Goal: Task Accomplishment & Management: Use online tool/utility

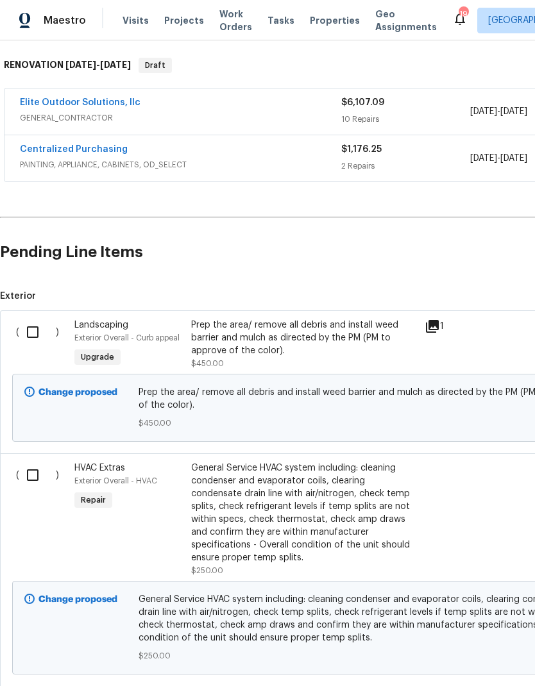
scroll to position [195, 0]
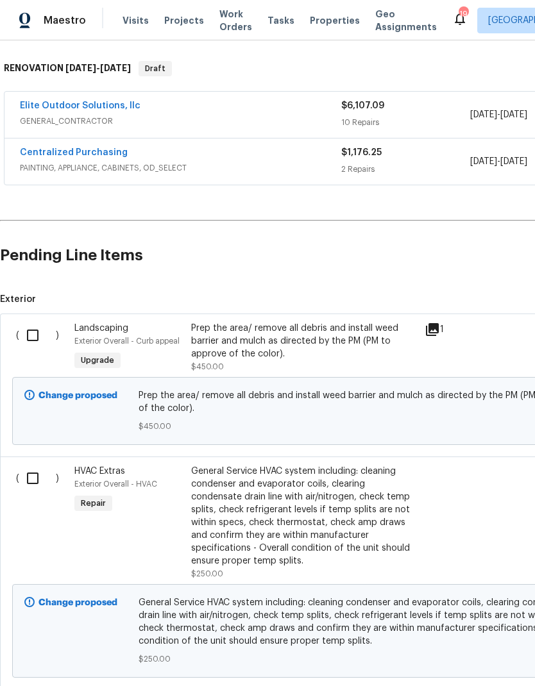
click at [35, 335] on input "checkbox" at bounding box center [37, 335] width 37 height 27
checkbox input "true"
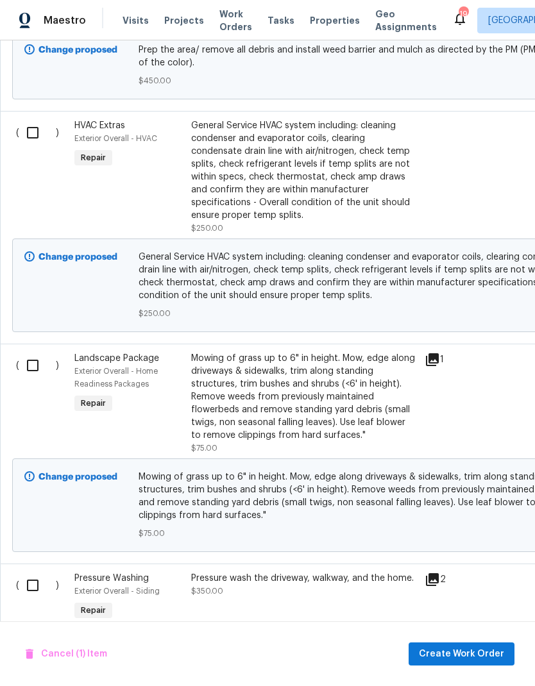
scroll to position [542, 0]
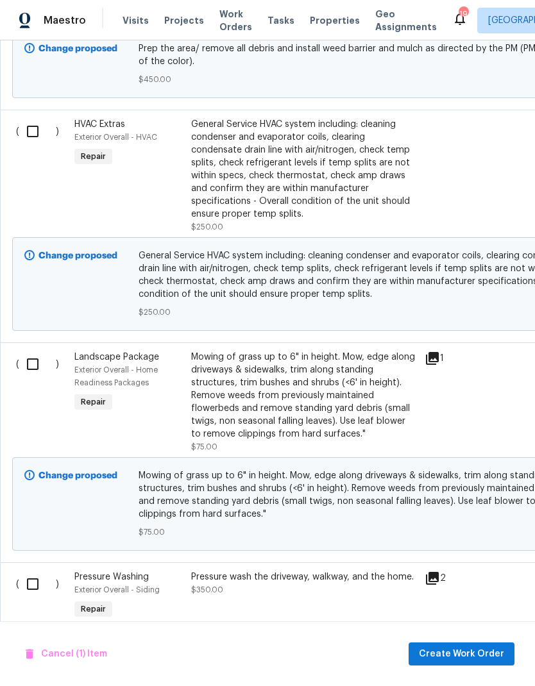
click at [38, 364] on input "checkbox" at bounding box center [37, 364] width 37 height 27
checkbox input "true"
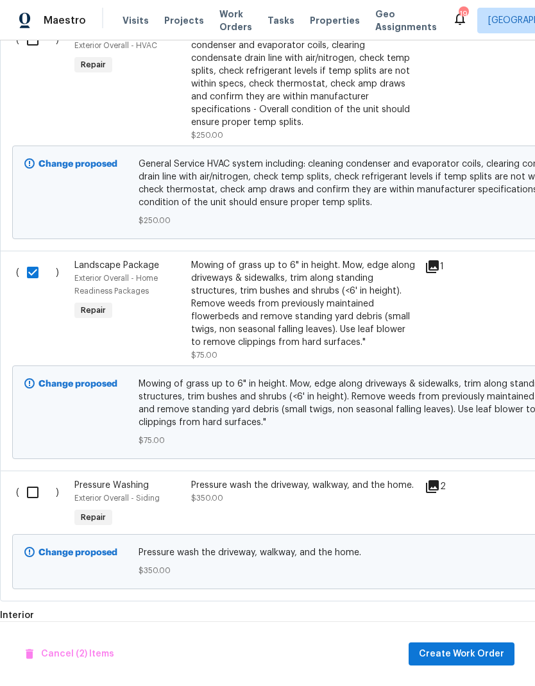
scroll to position [635, -1]
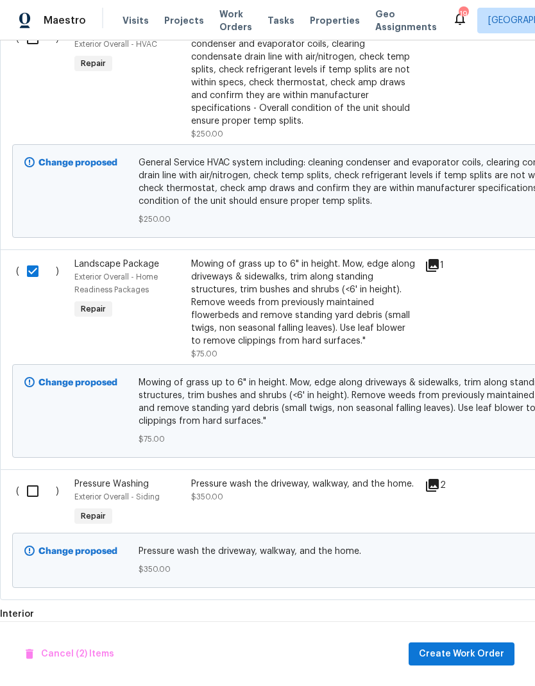
click at [37, 496] on input "checkbox" at bounding box center [37, 491] width 37 height 27
checkbox input "true"
click at [482, 650] on span "Create Work Order" at bounding box center [461, 654] width 85 height 16
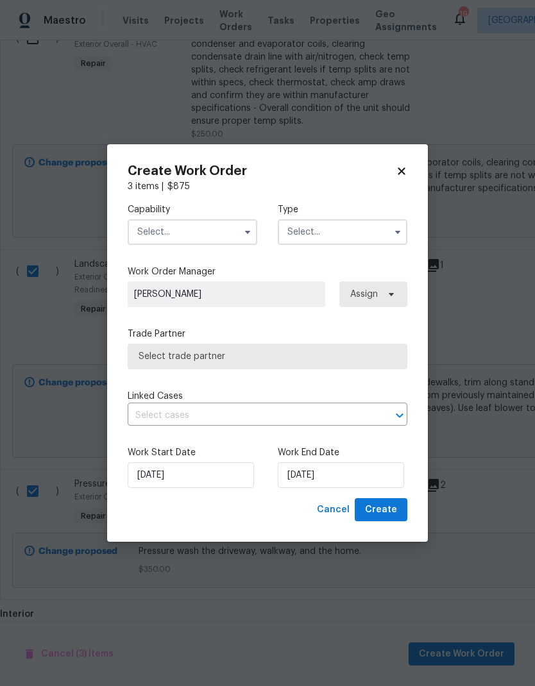
click at [160, 230] on input "text" at bounding box center [193, 232] width 130 height 26
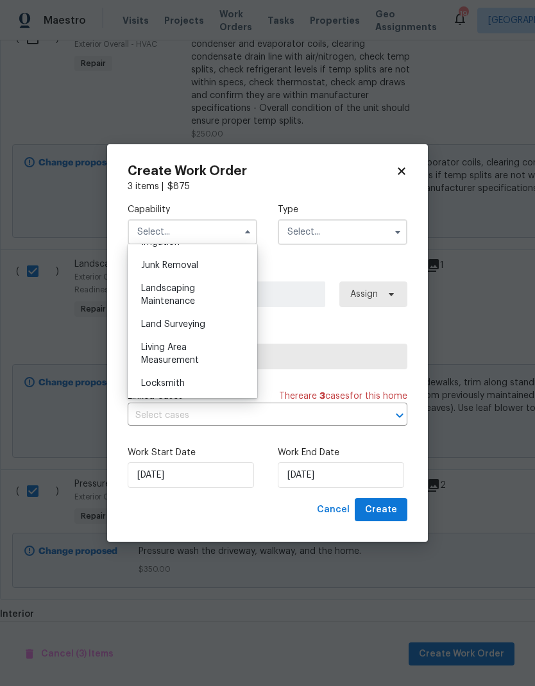
scroll to position [811, 0]
click at [159, 301] on span "Landscaping Maintenance" at bounding box center [168, 298] width 54 height 22
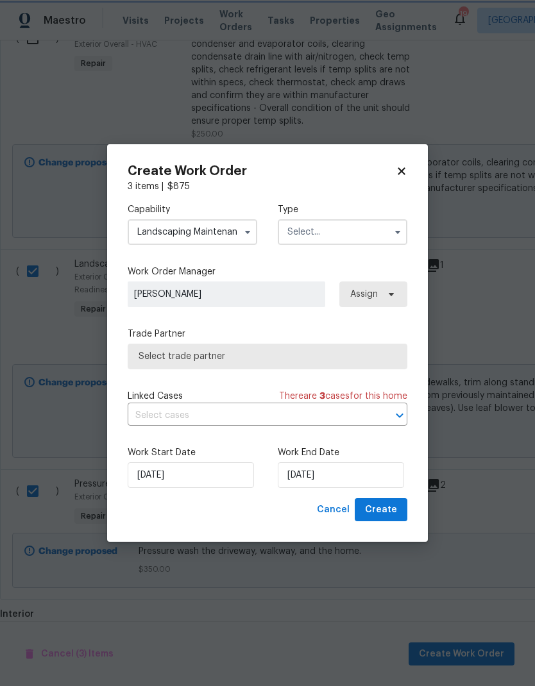
type input "Landscaping Maintenance"
click at [365, 226] on input "text" at bounding box center [343, 232] width 130 height 26
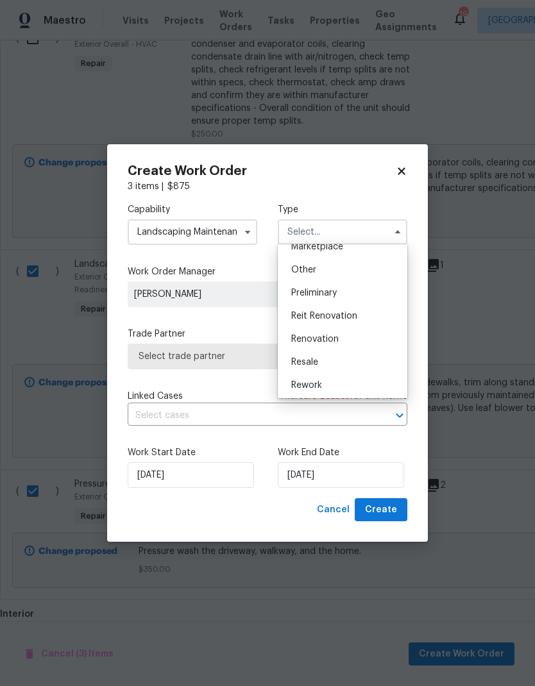
scroll to position [256, 0]
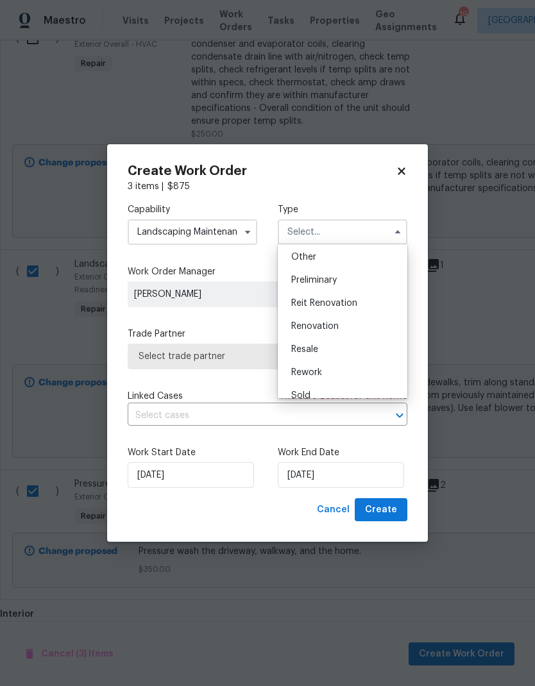
click at [334, 330] on span "Renovation" at bounding box center [314, 326] width 47 height 9
type input "Renovation"
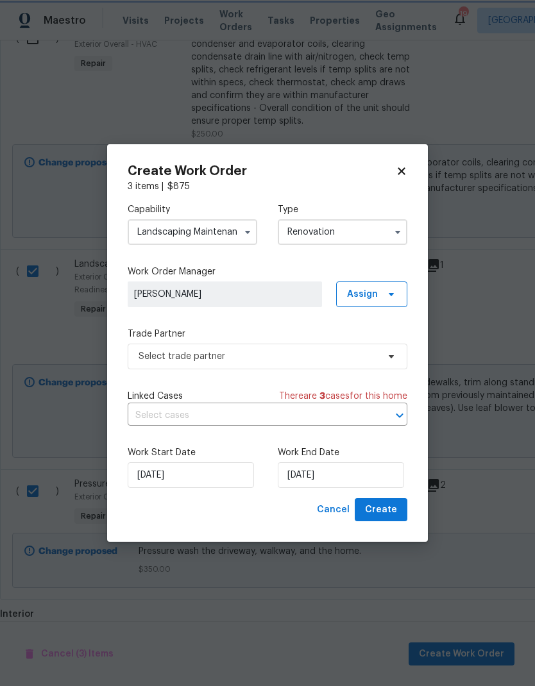
scroll to position [0, 0]
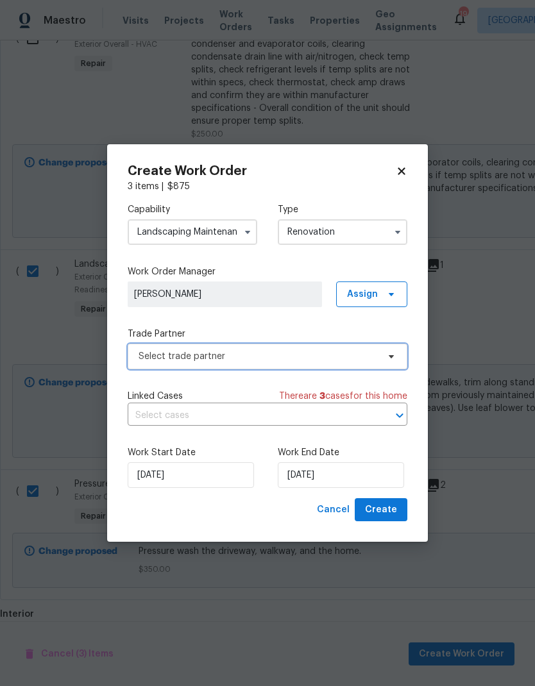
click at [370, 356] on span "Select trade partner" at bounding box center [258, 356] width 239 height 13
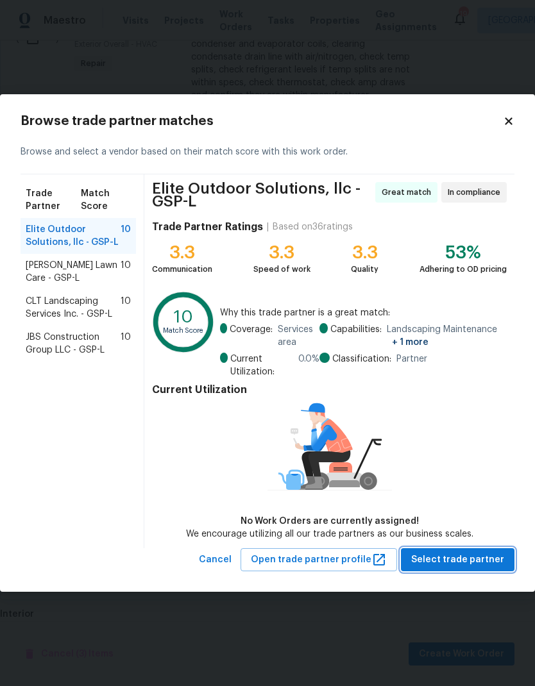
click at [470, 562] on span "Select trade partner" at bounding box center [457, 560] width 93 height 16
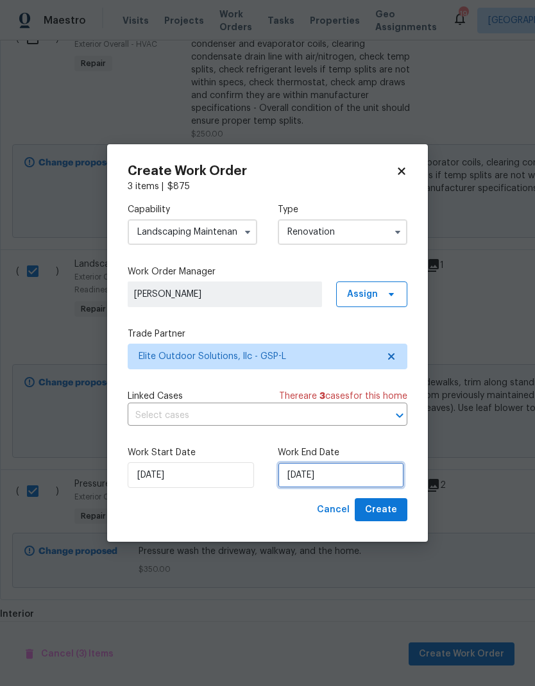
click at [346, 475] on input "[DATE]" at bounding box center [341, 475] width 126 height 26
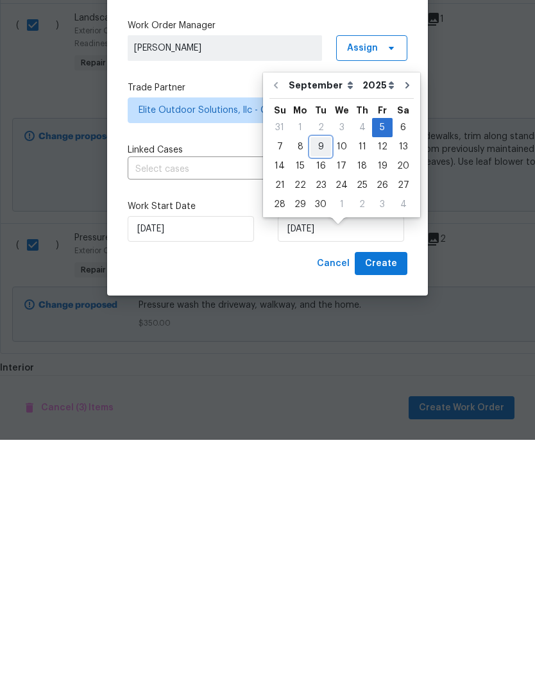
click at [322, 384] on div "9" at bounding box center [320, 393] width 21 height 18
type input "[DATE]"
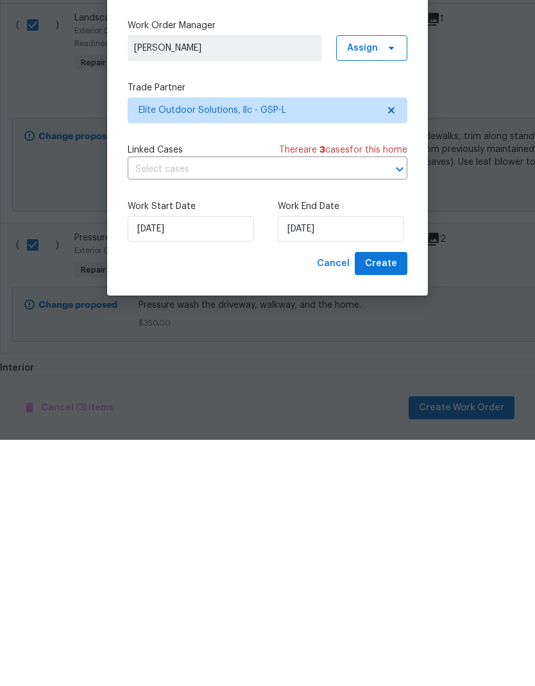
scroll to position [51, 0]
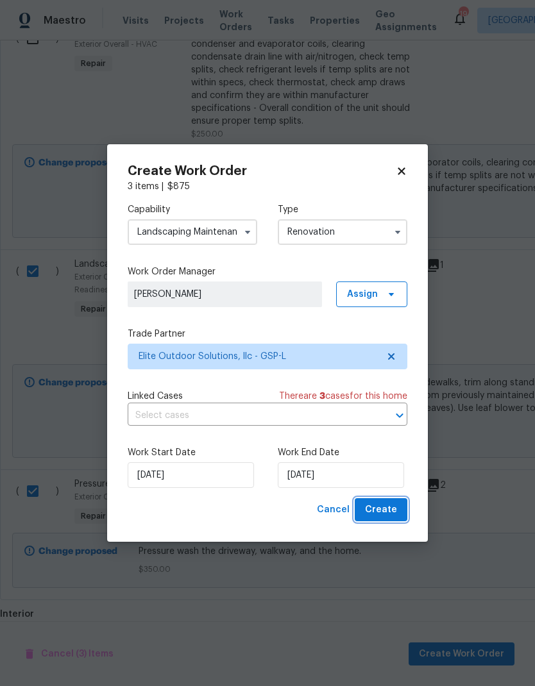
click at [393, 503] on span "Create" at bounding box center [381, 510] width 32 height 16
checkbox input "false"
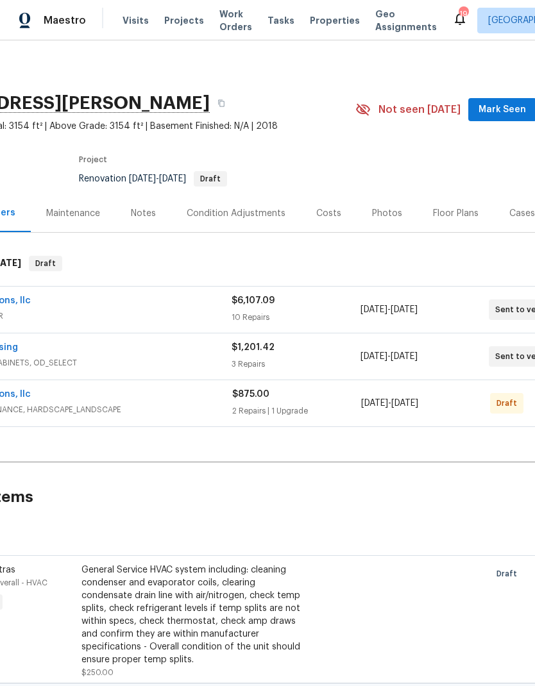
scroll to position [0, 110]
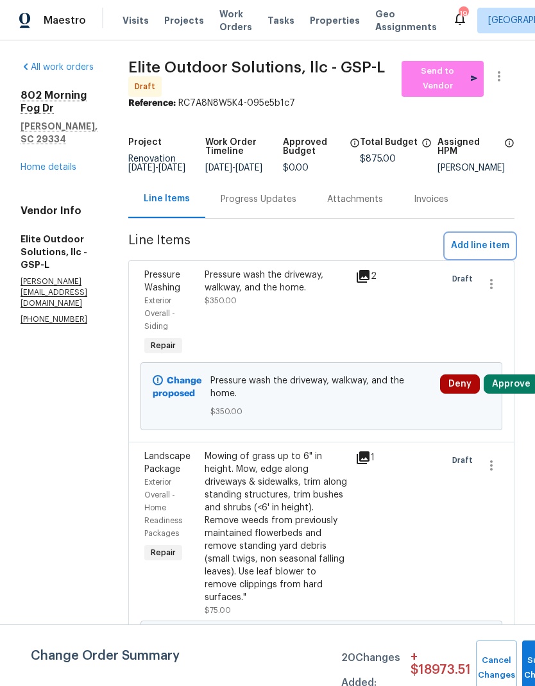
click at [480, 254] on span "Add line item" at bounding box center [480, 246] width 58 height 16
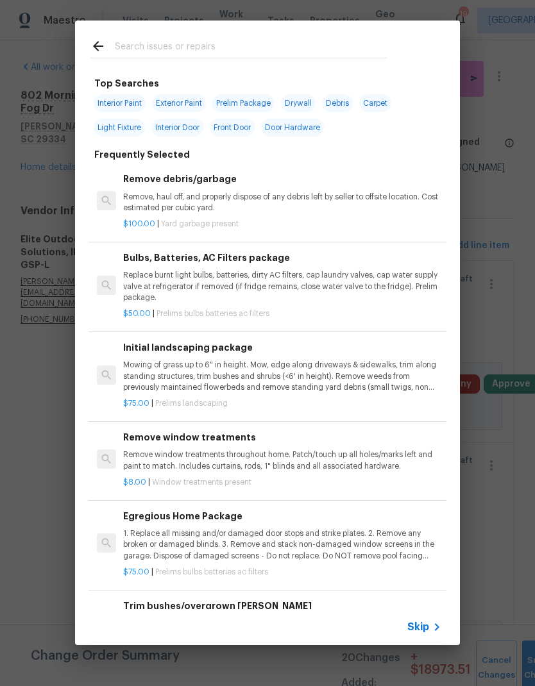
click at [130, 50] on input "text" at bounding box center [251, 47] width 272 height 19
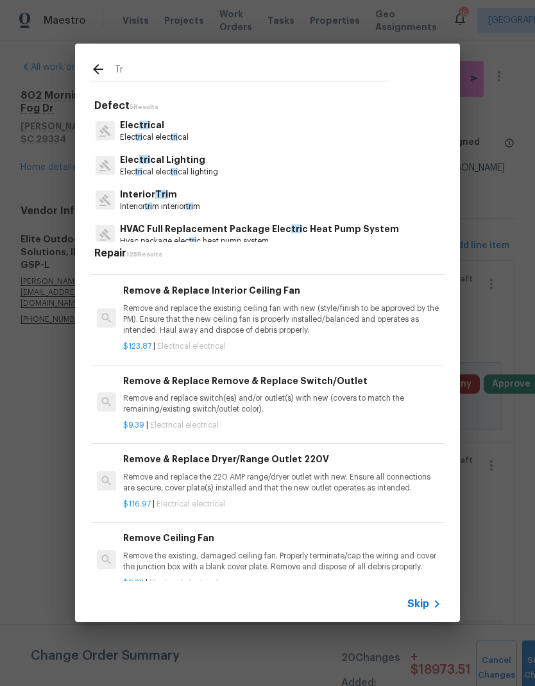
scroll to position [391, 0]
type input "T"
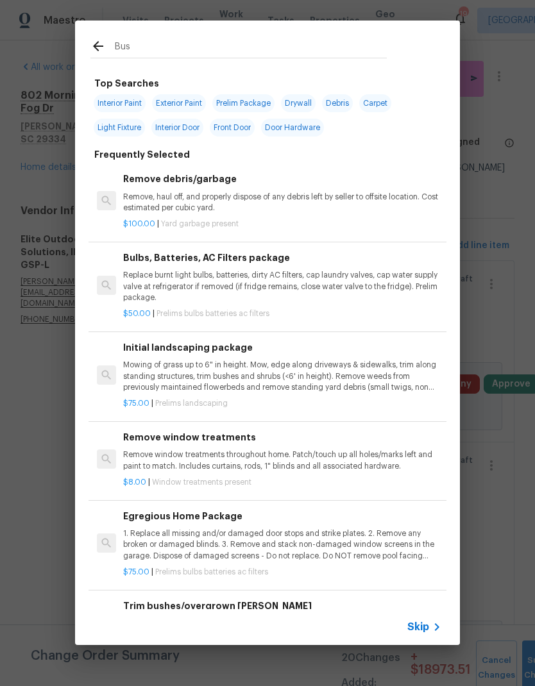
type input "[PERSON_NAME]"
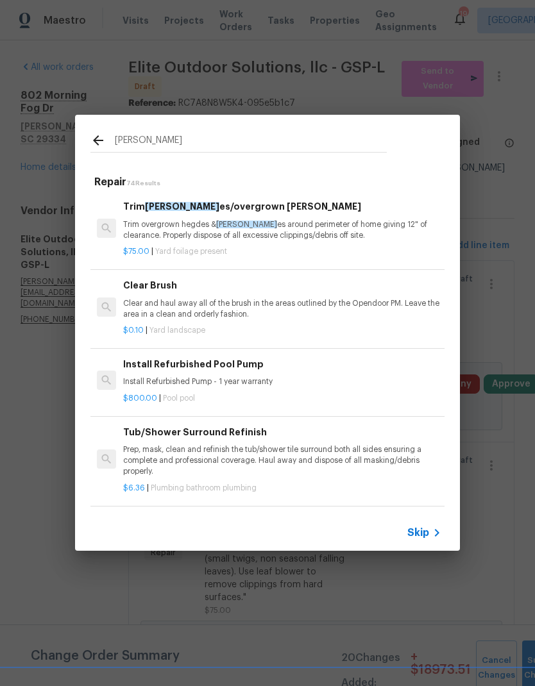
click at [294, 222] on p "Trim overgrown hegdes & [PERSON_NAME] around perimeter of home giving 12" of cl…" at bounding box center [282, 230] width 318 height 22
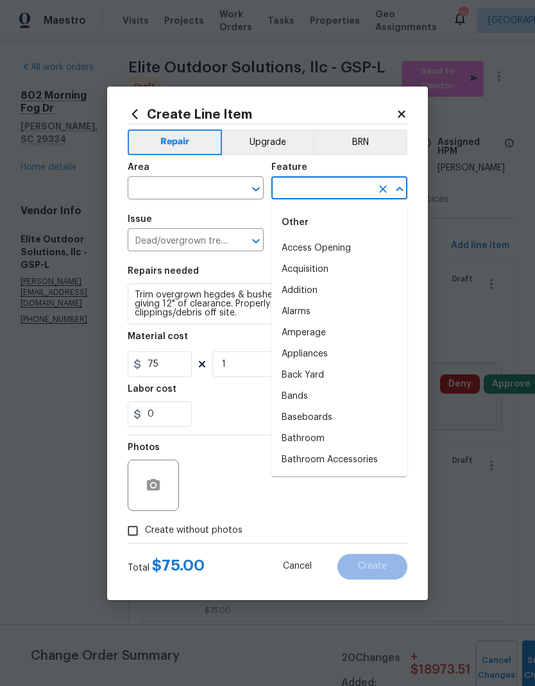
click at [167, 182] on input "text" at bounding box center [178, 190] width 100 height 20
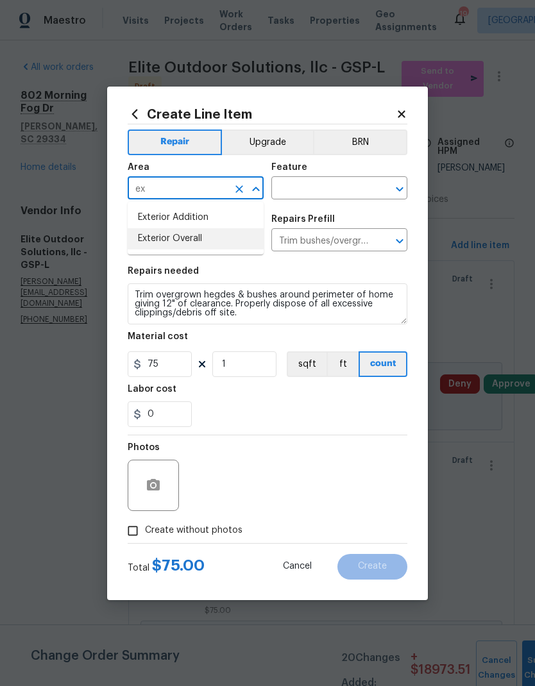
click at [156, 242] on li "Exterior Overall" at bounding box center [196, 238] width 136 height 21
type input "Exterior Overall"
click at [355, 189] on input "text" at bounding box center [321, 190] width 100 height 20
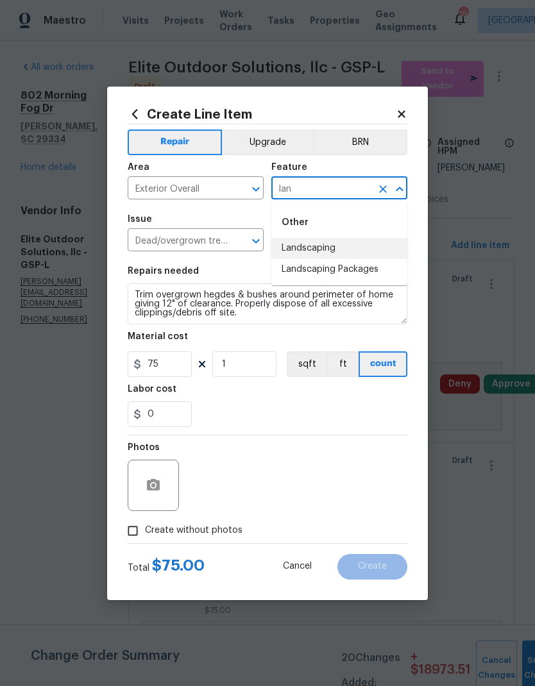
click at [319, 258] on li "Landscaping" at bounding box center [339, 248] width 136 height 21
type input "Landscaping"
click at [319, 258] on div "Issue Dead/overgrown tree or foliage ​ Repairs Prefill Trim bushes/overgrown [P…" at bounding box center [268, 233] width 280 height 52
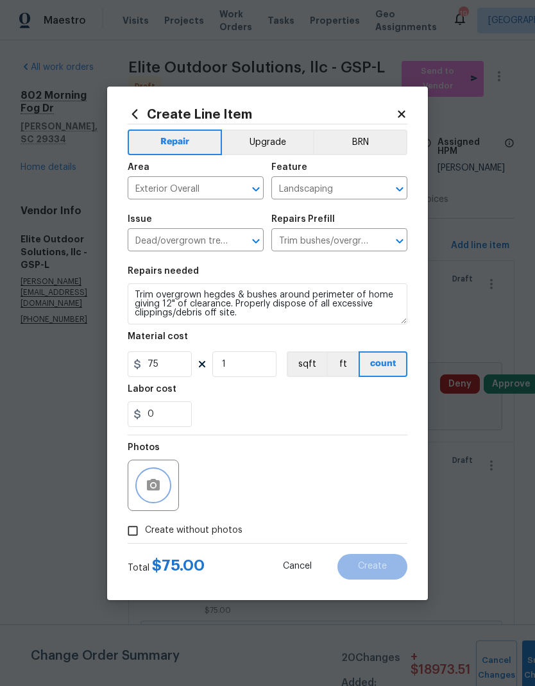
click at [148, 495] on button "button" at bounding box center [153, 485] width 31 height 31
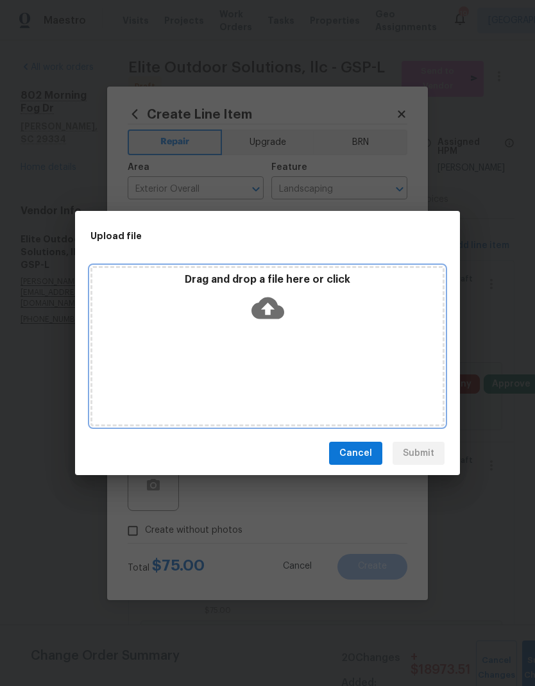
click at [263, 311] on icon at bounding box center [267, 309] width 33 height 22
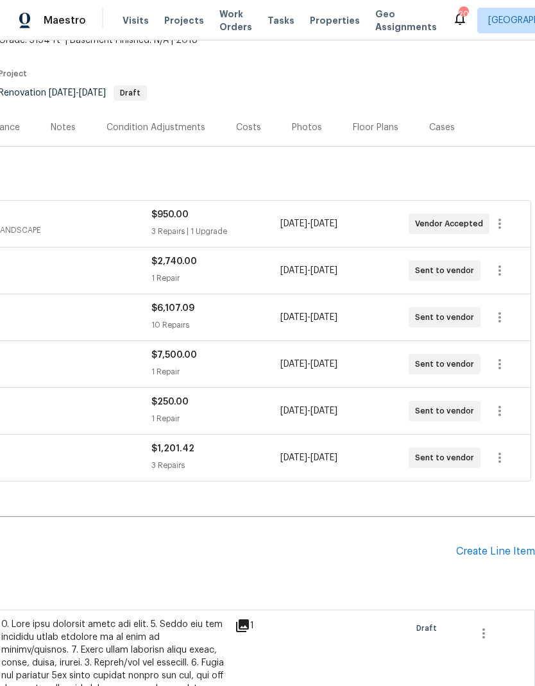
scroll to position [85, 190]
